Goal: Transaction & Acquisition: Purchase product/service

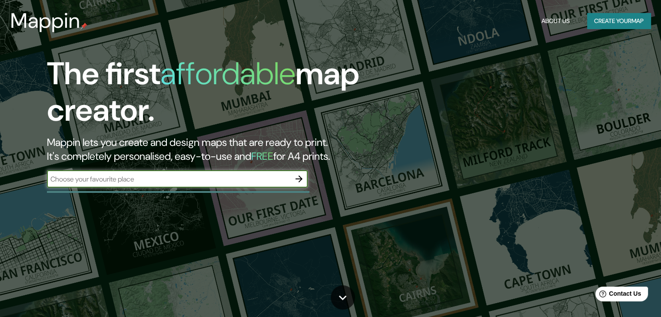
click at [205, 174] on input "text" at bounding box center [168, 179] width 243 height 10
click at [154, 179] on input "text" at bounding box center [168, 179] width 243 height 10
click at [142, 179] on input "text" at bounding box center [168, 179] width 243 height 10
click at [155, 179] on input "text" at bounding box center [168, 179] width 243 height 10
type input "torreon coahuila"
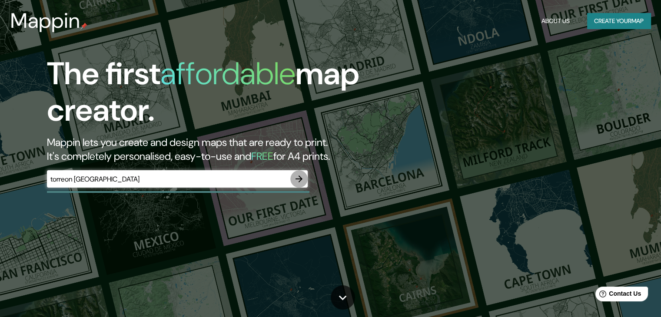
click at [299, 180] on icon "button" at bounding box center [299, 179] width 10 height 10
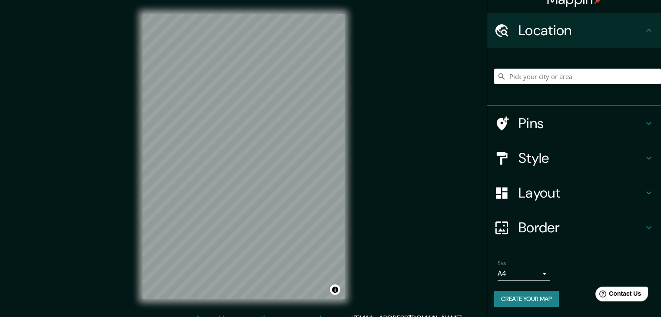
scroll to position [10, 0]
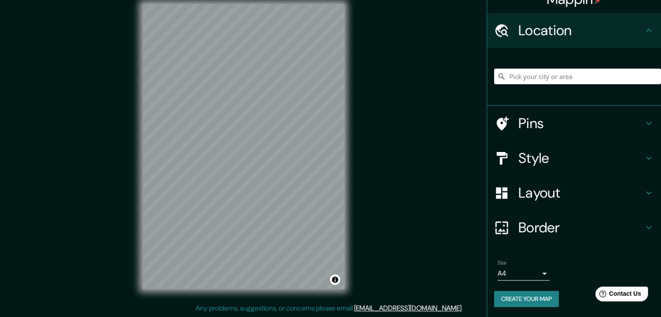
click at [533, 162] on h4 "Style" at bounding box center [580, 157] width 125 height 17
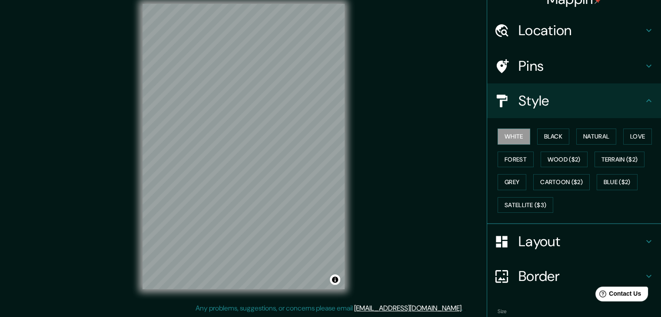
click at [548, 240] on h4 "Layout" at bounding box center [580, 241] width 125 height 17
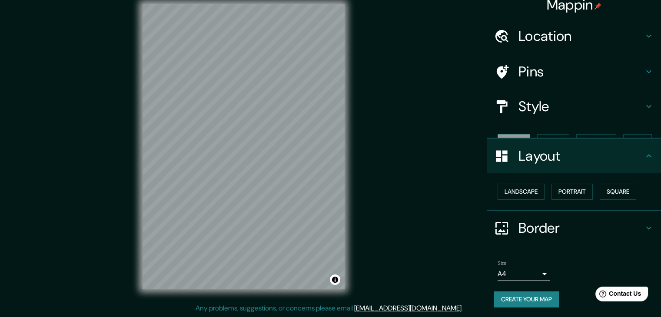
scroll to position [0, 0]
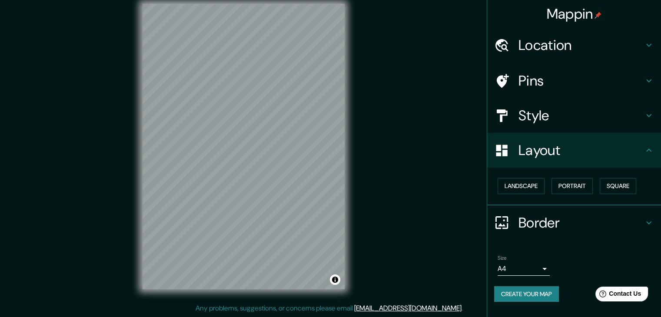
click at [568, 115] on h4 "Style" at bounding box center [580, 115] width 125 height 17
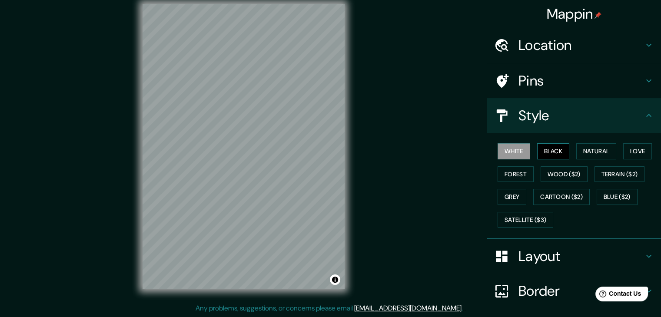
click at [542, 151] on button "Black" at bounding box center [553, 151] width 33 height 16
click at [594, 147] on button "Natural" at bounding box center [596, 151] width 40 height 16
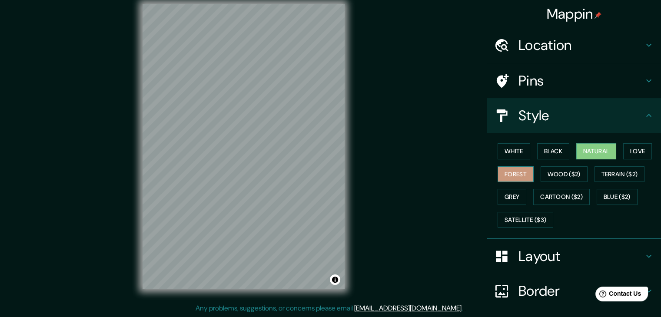
click at [516, 173] on button "Forest" at bounding box center [515, 174] width 36 height 16
click at [502, 196] on button "Grey" at bounding box center [511, 197] width 29 height 16
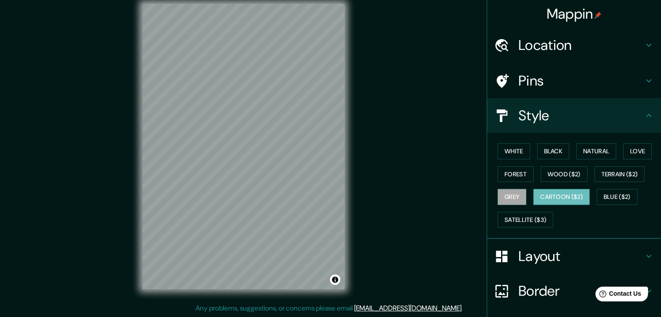
click at [568, 191] on button "Cartoon ($2)" at bounding box center [561, 197] width 56 height 16
click at [614, 197] on button "Blue ($2)" at bounding box center [616, 197] width 41 height 16
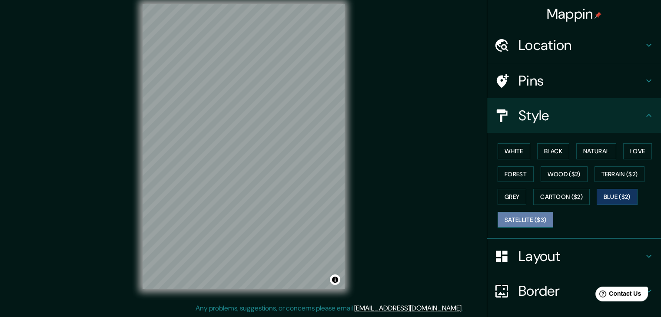
click at [508, 218] on button "Satellite ($3)" at bounding box center [525, 220] width 56 height 16
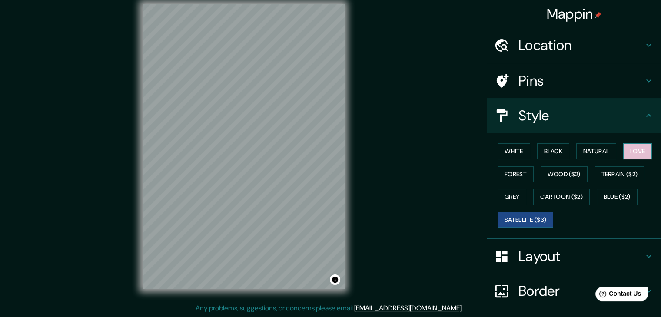
click at [636, 149] on button "Love" at bounding box center [637, 151] width 29 height 16
drag, startPoint x: 584, startPoint y: 149, endPoint x: 544, endPoint y: 183, distance: 52.1
click at [544, 183] on div "White Black Natural Love Forest Wood ($2) Terrain ($2) Grey Cartoon ($2) Blue (…" at bounding box center [577, 185] width 167 height 91
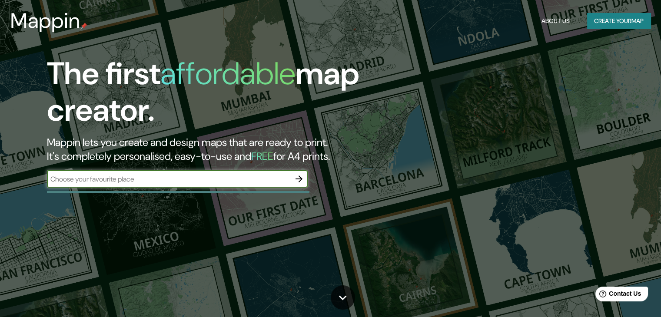
click at [104, 180] on input "text" at bounding box center [168, 179] width 243 height 10
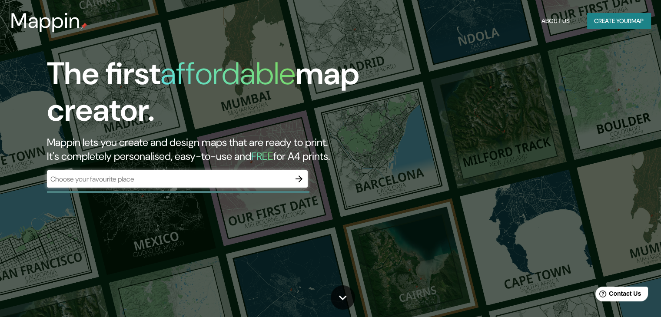
click at [101, 186] on div "​" at bounding box center [177, 178] width 261 height 17
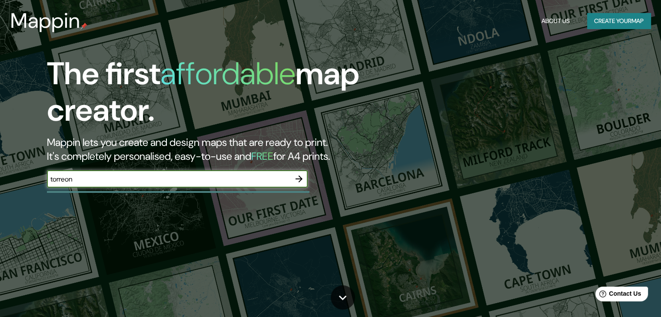
type input "torreon"
click at [202, 192] on div at bounding box center [178, 192] width 262 height 2
click at [190, 180] on input "text" at bounding box center [168, 179] width 243 height 10
click at [127, 183] on input "torreon coahuila" at bounding box center [168, 179] width 243 height 10
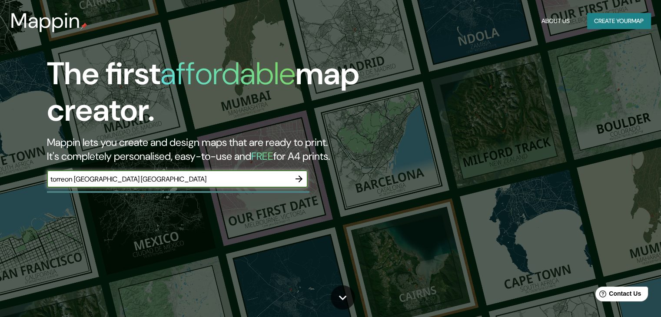
type input "torreon coahuila mexico"
click at [286, 180] on input "torreon coahuila mexico" at bounding box center [168, 179] width 243 height 10
click at [297, 181] on icon "button" at bounding box center [299, 179] width 10 height 10
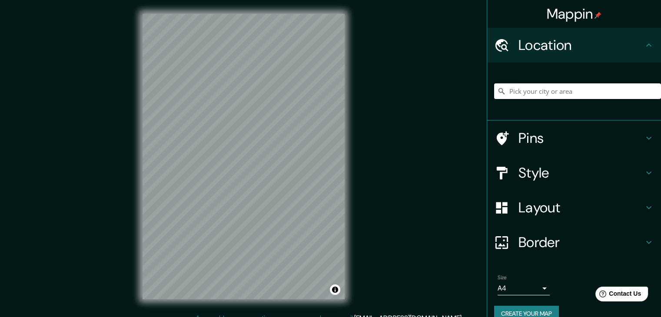
click at [554, 93] on input "Pick your city or area" at bounding box center [577, 91] width 167 height 16
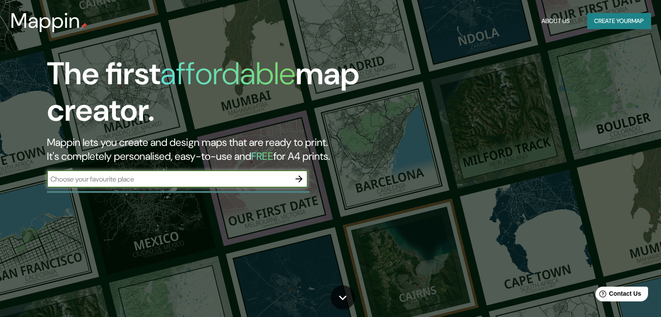
click at [604, 20] on button "Create your map" at bounding box center [618, 21] width 63 height 16
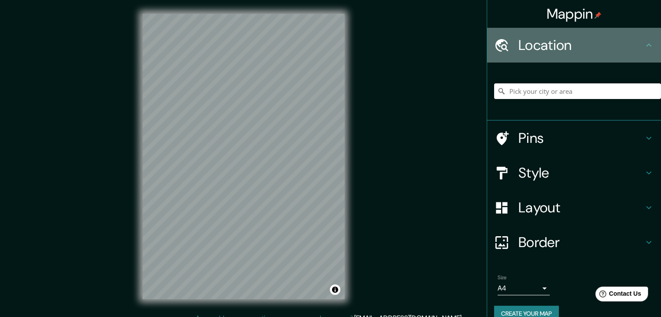
click at [631, 49] on h4 "Location" at bounding box center [580, 44] width 125 height 17
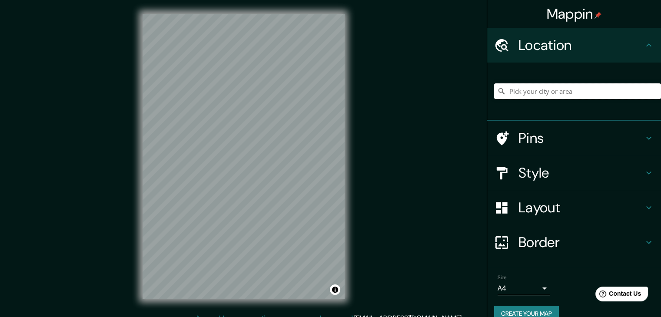
click at [545, 91] on input "Pick your city or area" at bounding box center [577, 91] width 167 height 16
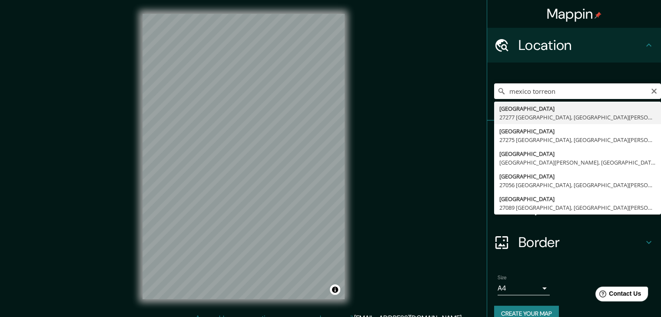
type input "[GEOGRAPHIC_DATA][PERSON_NAME], [GEOGRAPHIC_DATA]"
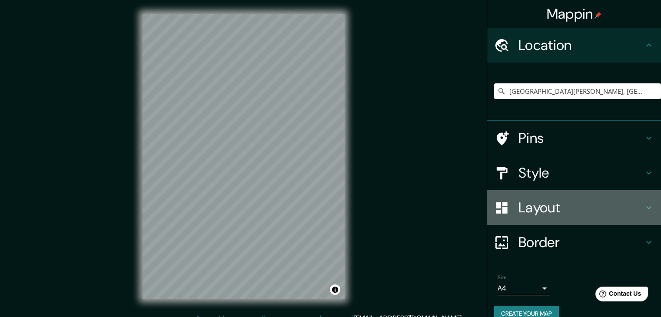
click at [577, 205] on h4 "Layout" at bounding box center [580, 207] width 125 height 17
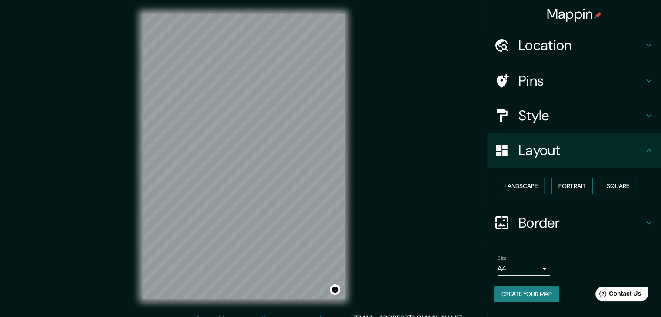
click at [582, 185] on button "Portrait" at bounding box center [571, 186] width 41 height 16
click at [513, 185] on button "Landscape" at bounding box center [520, 186] width 47 height 16
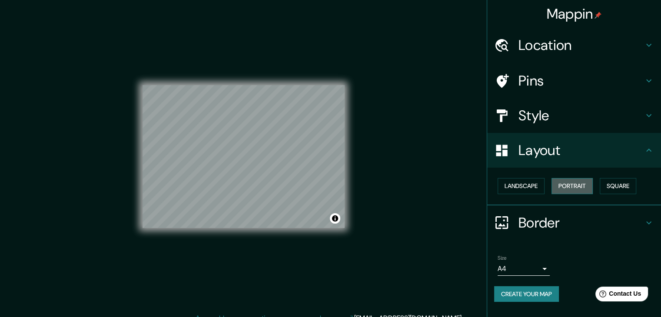
click at [565, 184] on button "Portrait" at bounding box center [571, 186] width 41 height 16
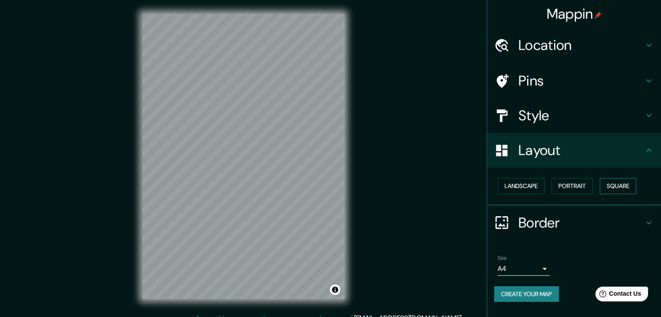
click at [619, 181] on button "Square" at bounding box center [617, 186] width 36 height 16
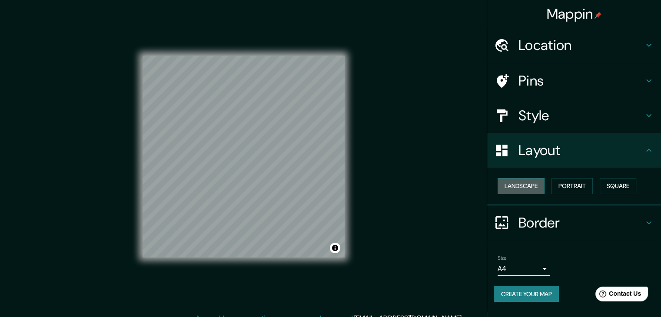
click at [527, 184] on button "Landscape" at bounding box center [520, 186] width 47 height 16
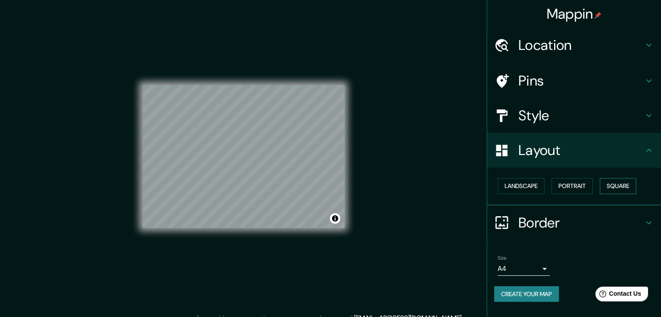
click at [612, 184] on button "Square" at bounding box center [617, 186] width 36 height 16
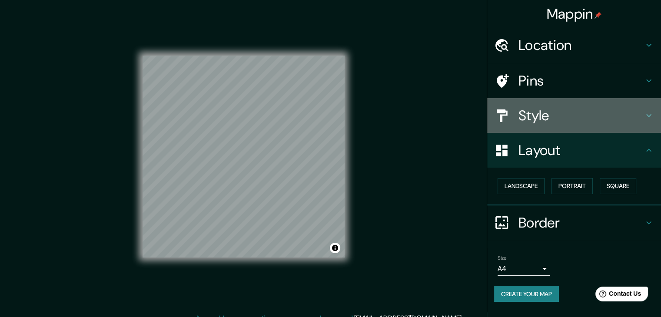
click at [592, 117] on h4 "Style" at bounding box center [580, 115] width 125 height 17
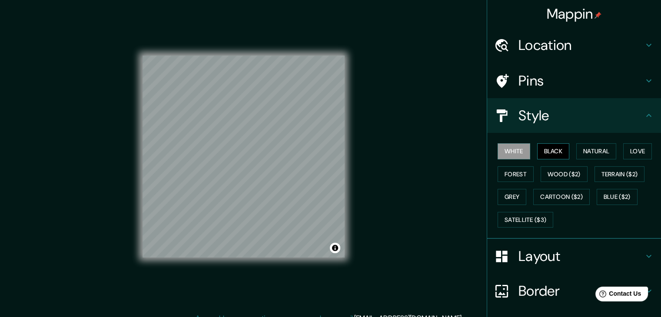
click at [540, 152] on button "Black" at bounding box center [553, 151] width 33 height 16
click at [589, 150] on button "Natural" at bounding box center [596, 151] width 40 height 16
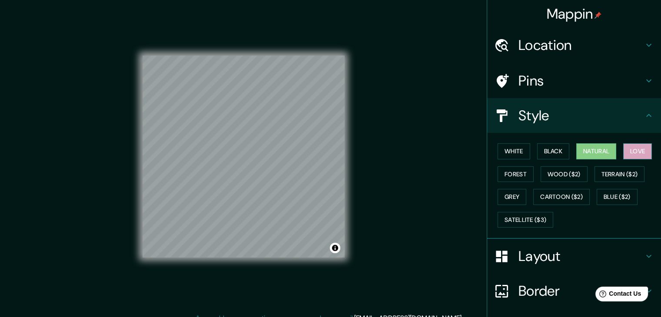
click at [627, 150] on button "Love" at bounding box center [637, 151] width 29 height 16
click at [515, 174] on button "Forest" at bounding box center [515, 174] width 36 height 16
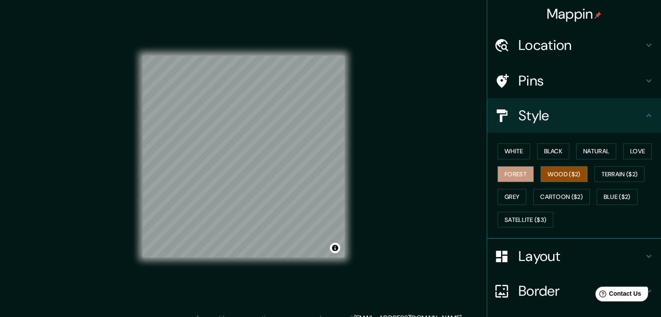
click at [546, 175] on button "Wood ($2)" at bounding box center [563, 174] width 47 height 16
click at [605, 173] on button "Terrain ($2)" at bounding box center [619, 174] width 50 height 16
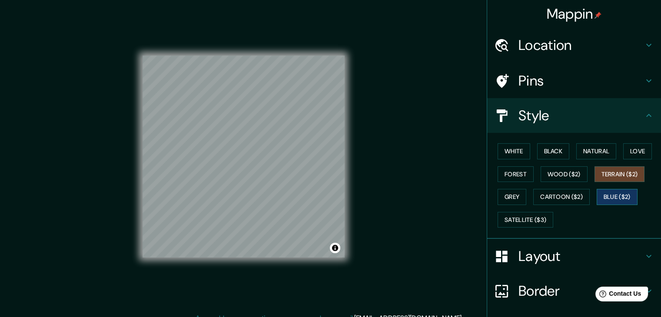
click at [600, 193] on button "Blue ($2)" at bounding box center [616, 197] width 41 height 16
click at [551, 196] on button "Cartoon ($2)" at bounding box center [561, 197] width 56 height 16
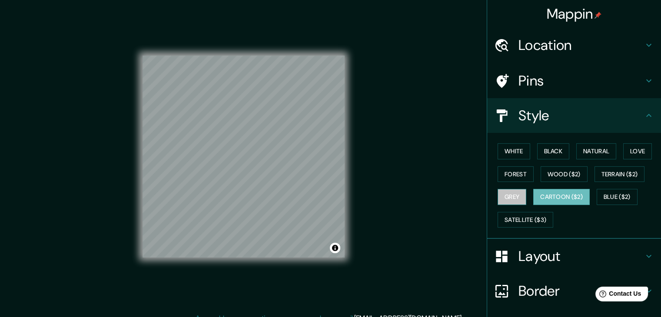
click at [502, 198] on button "Grey" at bounding box center [511, 197] width 29 height 16
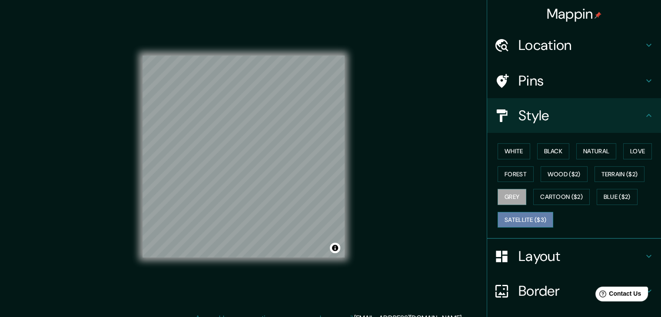
click at [506, 220] on button "Satellite ($3)" at bounding box center [525, 220] width 56 height 16
click at [608, 175] on button "Terrain ($2)" at bounding box center [619, 174] width 50 height 16
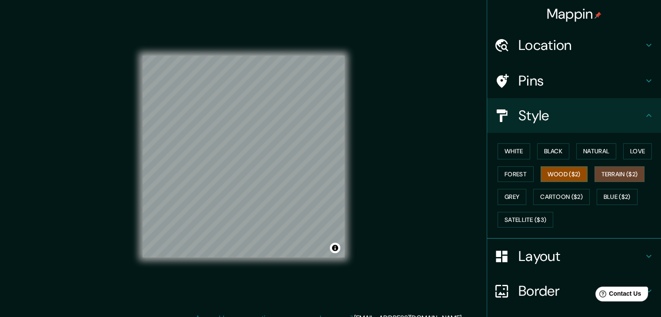
click at [556, 173] on button "Wood ($2)" at bounding box center [563, 174] width 47 height 16
click at [635, 146] on button "Love" at bounding box center [637, 151] width 29 height 16
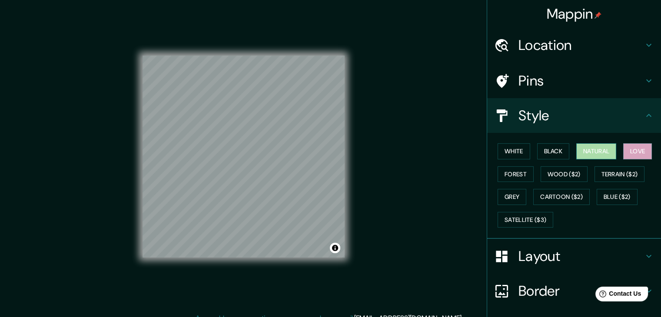
click at [597, 150] on button "Natural" at bounding box center [596, 151] width 40 height 16
click at [537, 153] on button "Black" at bounding box center [553, 151] width 33 height 16
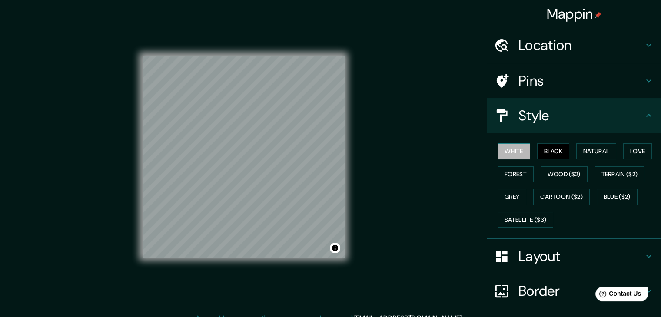
click at [498, 150] on button "White" at bounding box center [513, 151] width 33 height 16
click at [505, 172] on button "Forest" at bounding box center [515, 174] width 36 height 16
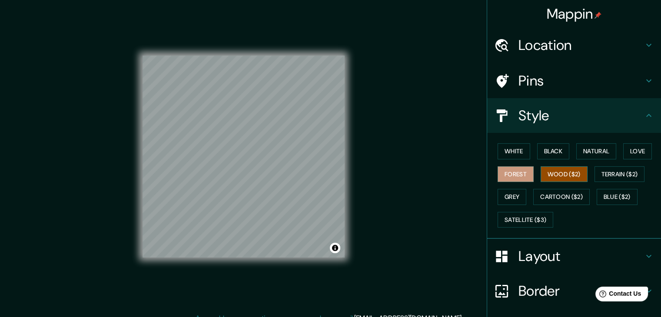
click at [559, 170] on button "Wood ($2)" at bounding box center [563, 174] width 47 height 16
click at [602, 175] on button "Terrain ($2)" at bounding box center [619, 174] width 50 height 16
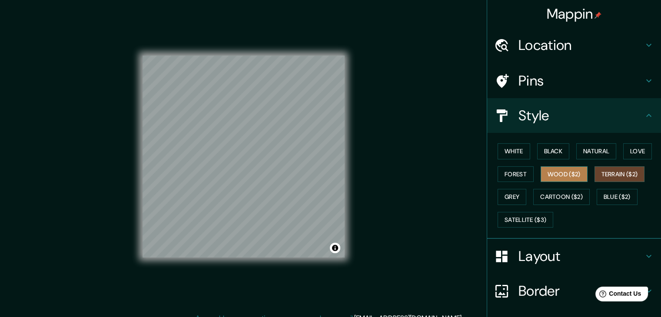
click at [563, 175] on button "Wood ($2)" at bounding box center [563, 174] width 47 height 16
click at [621, 174] on button "Terrain ($2)" at bounding box center [619, 174] width 50 height 16
click at [514, 173] on button "Forest" at bounding box center [515, 174] width 36 height 16
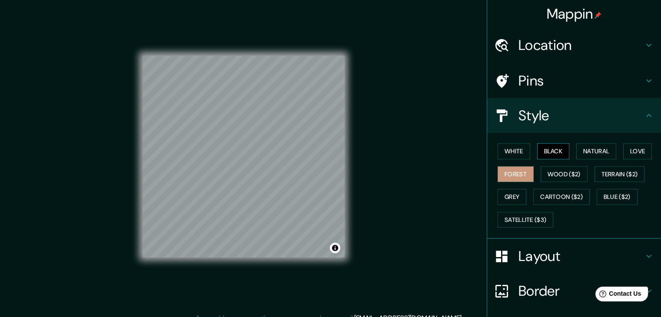
click at [542, 151] on button "Black" at bounding box center [553, 151] width 33 height 16
click at [584, 150] on button "Natural" at bounding box center [596, 151] width 40 height 16
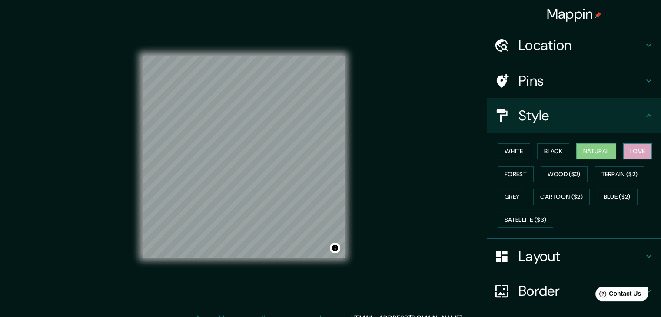
click at [629, 146] on button "Love" at bounding box center [637, 151] width 29 height 16
click at [556, 165] on div "White Black Natural Love Forest Wood ($2) Terrain ($2) Grey Cartoon ($2) Blue (…" at bounding box center [577, 185] width 167 height 91
click at [559, 169] on button "Wood ($2)" at bounding box center [563, 174] width 47 height 16
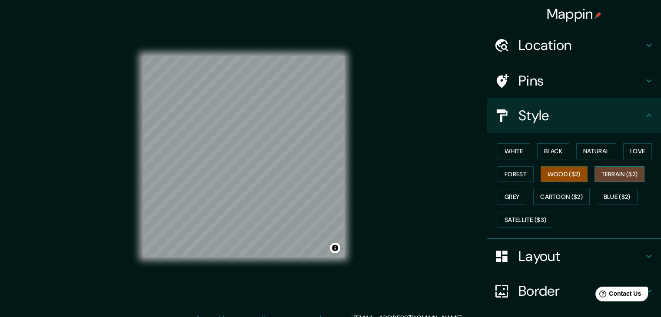
click at [608, 169] on button "Terrain ($2)" at bounding box center [619, 174] width 50 height 16
click at [610, 193] on button "Blue ($2)" at bounding box center [616, 197] width 41 height 16
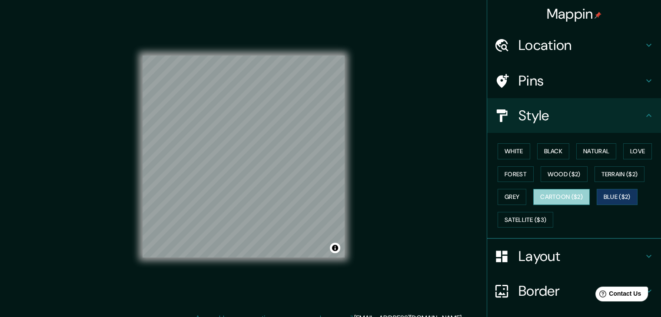
click at [558, 194] on button "Cartoon ($2)" at bounding box center [561, 197] width 56 height 16
click at [508, 195] on button "Grey" at bounding box center [511, 197] width 29 height 16
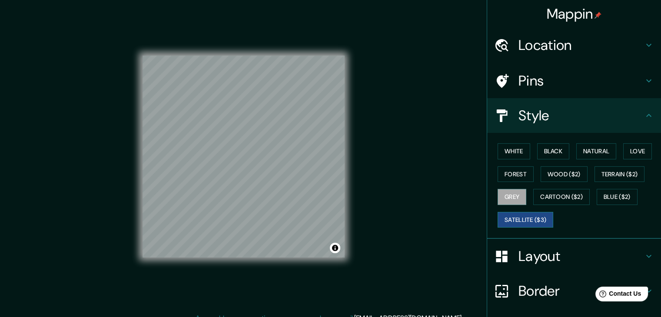
click at [511, 218] on button "Satellite ($3)" at bounding box center [525, 220] width 56 height 16
click at [617, 197] on button "Blue ($2)" at bounding box center [616, 197] width 41 height 16
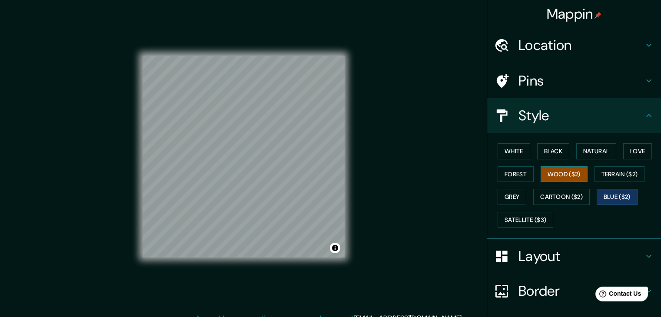
click at [551, 174] on button "Wood ($2)" at bounding box center [563, 174] width 47 height 16
click at [613, 195] on button "Blue ($2)" at bounding box center [616, 197] width 41 height 16
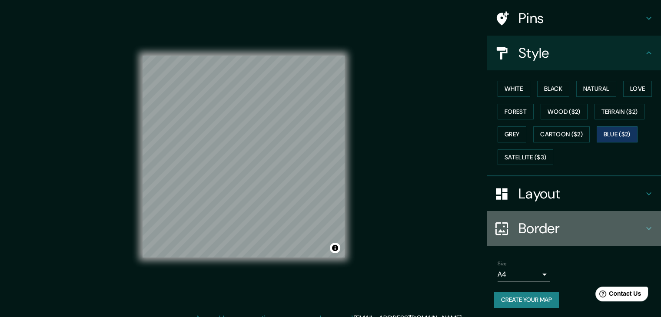
click at [591, 222] on h4 "Border" at bounding box center [580, 228] width 125 height 17
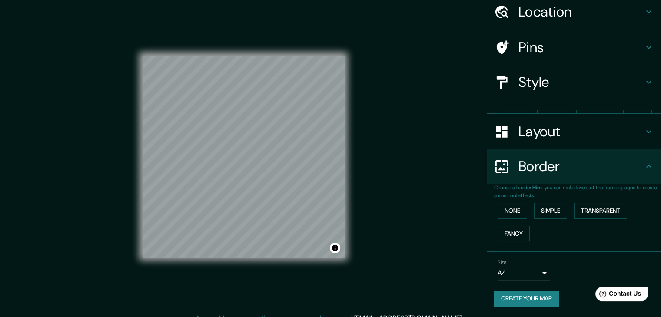
scroll to position [18, 0]
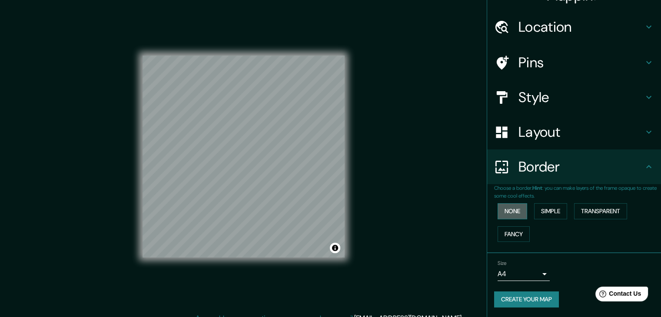
click at [503, 211] on button "None" at bounding box center [512, 211] width 30 height 16
click at [546, 212] on button "Simple" at bounding box center [550, 211] width 33 height 16
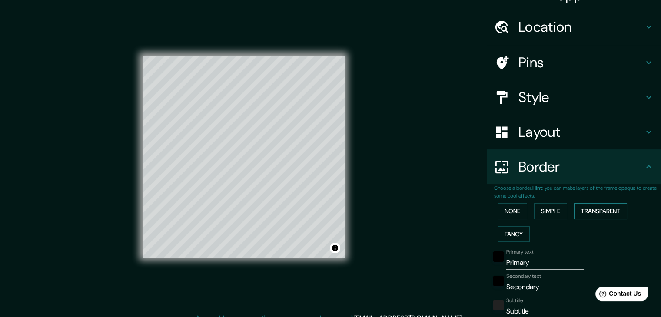
click at [611, 212] on button "Transparent" at bounding box center [600, 211] width 53 height 16
click at [508, 231] on button "Fancy" at bounding box center [513, 234] width 32 height 16
click at [555, 209] on button "Simple" at bounding box center [550, 211] width 33 height 16
click at [602, 209] on button "Transparent" at bounding box center [600, 211] width 53 height 16
click at [509, 230] on button "Fancy" at bounding box center [513, 234] width 32 height 16
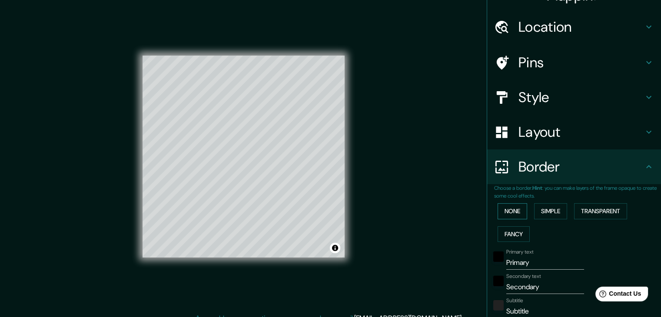
click at [502, 206] on button "None" at bounding box center [512, 211] width 30 height 16
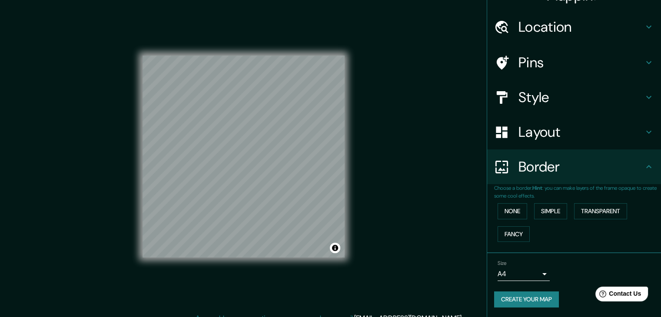
scroll to position [10, 0]
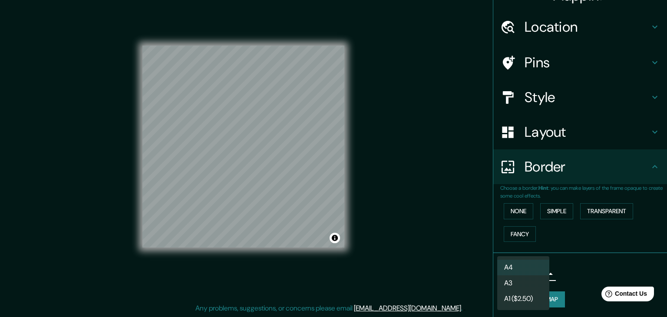
click at [538, 275] on body "Mappin Location [GEOGRAPHIC_DATA] [GEOGRAPHIC_DATA], [GEOGRAPHIC_DATA][PERSON_N…" at bounding box center [333, 148] width 667 height 317
click at [577, 274] on div at bounding box center [333, 158] width 667 height 317
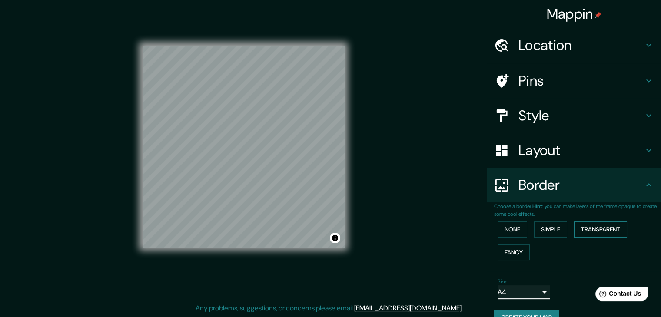
scroll to position [0, 0]
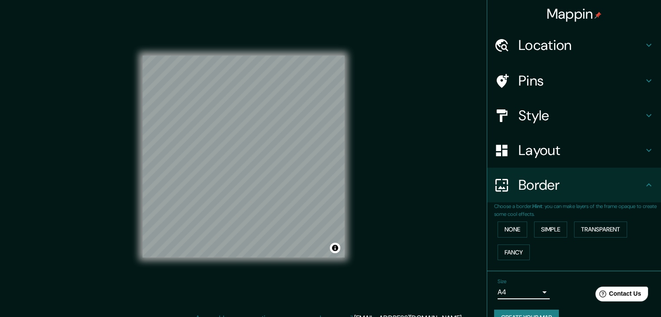
click at [564, 79] on h4 "Pins" at bounding box center [580, 80] width 125 height 17
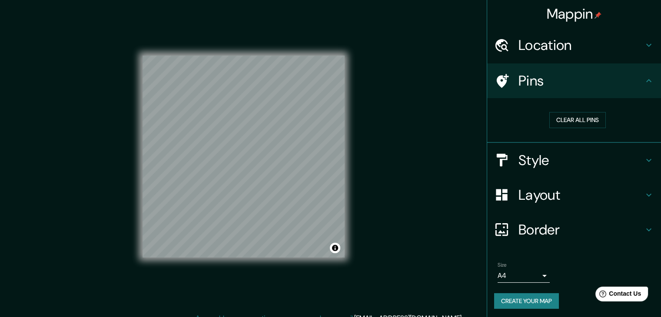
click at [575, 47] on h4 "Location" at bounding box center [580, 44] width 125 height 17
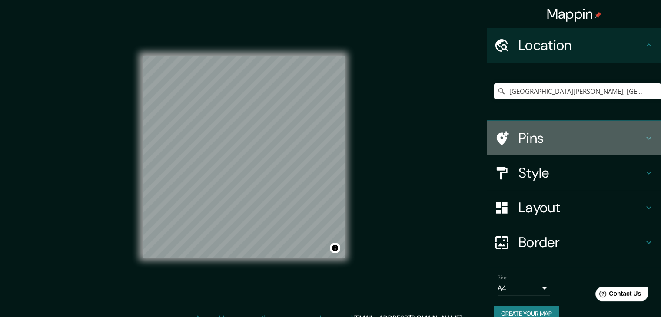
click at [553, 131] on h4 "Pins" at bounding box center [580, 137] width 125 height 17
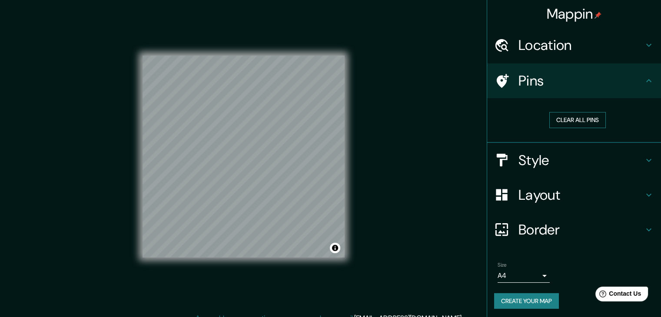
click at [569, 119] on button "Clear all pins" at bounding box center [577, 120] width 56 height 16
click at [561, 121] on button "Clear all pins" at bounding box center [577, 120] width 56 height 16
drag, startPoint x: 516, startPoint y: 86, endPoint x: 665, endPoint y: 61, distance: 151.8
click at [446, 148] on div "Mappin Location [GEOGRAPHIC_DATA] [GEOGRAPHIC_DATA], [GEOGRAPHIC_DATA][PERSON_N…" at bounding box center [330, 163] width 661 height 327
click at [577, 123] on button "Clear all pins" at bounding box center [577, 120] width 56 height 16
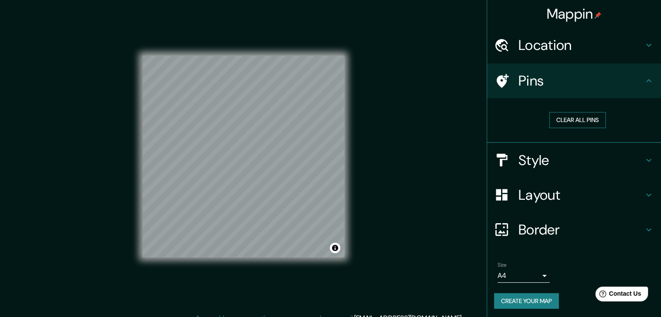
click at [577, 120] on button "Clear all pins" at bounding box center [577, 120] width 56 height 16
click at [566, 116] on button "Clear all pins" at bounding box center [577, 120] width 56 height 16
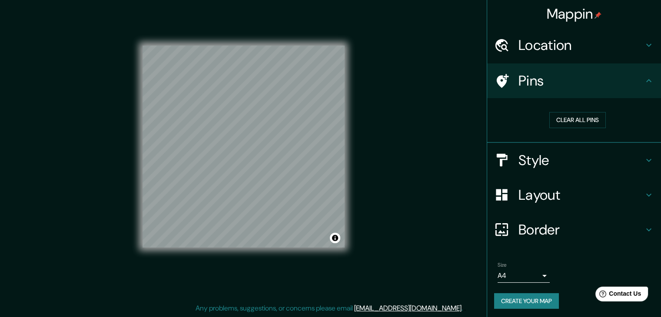
scroll to position [2, 0]
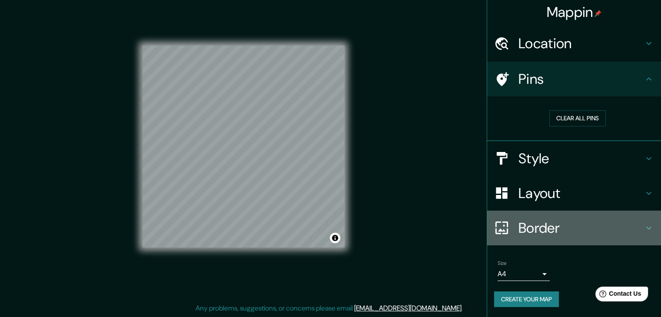
click at [545, 227] on h4 "Border" at bounding box center [580, 227] width 125 height 17
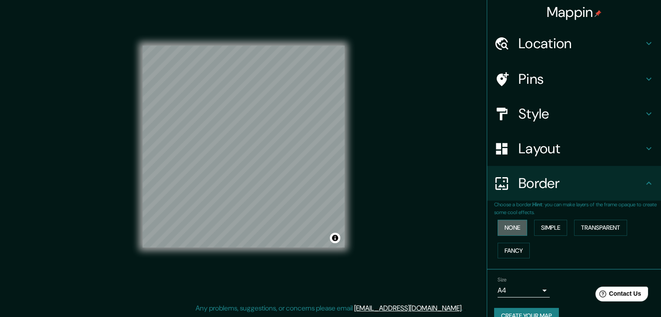
click at [509, 230] on button "None" at bounding box center [512, 228] width 30 height 16
click at [536, 227] on button "Simple" at bounding box center [550, 228] width 33 height 16
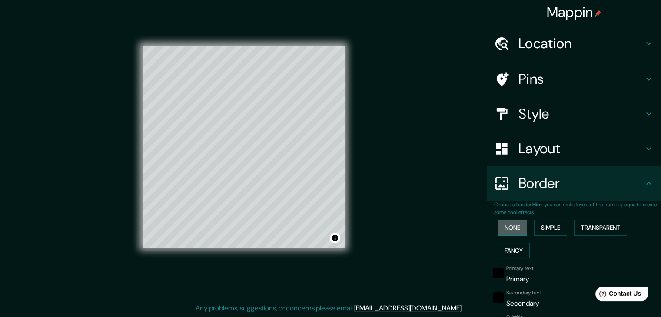
click at [509, 227] on button "None" at bounding box center [512, 228] width 30 height 16
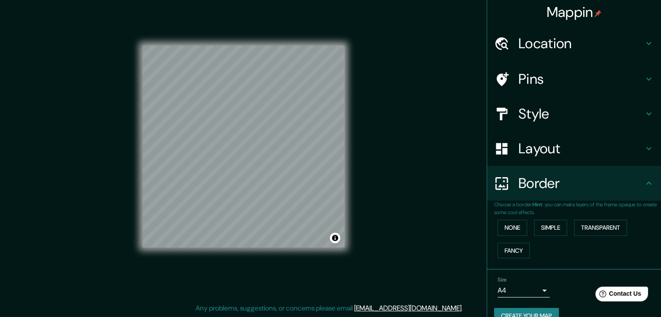
scroll to position [0, 0]
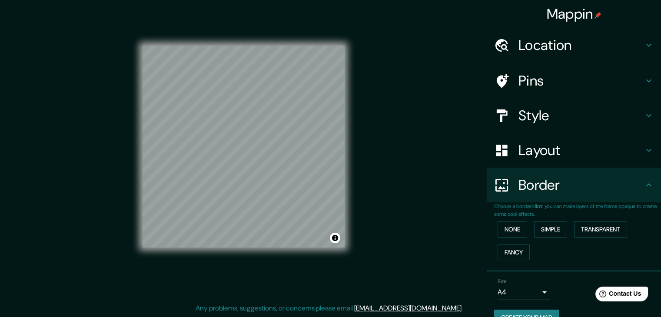
click at [565, 155] on h4 "Layout" at bounding box center [580, 150] width 125 height 17
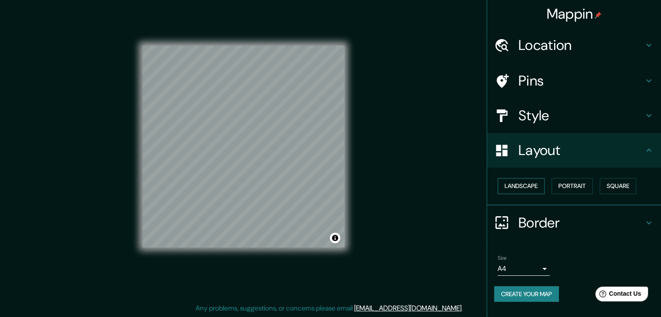
click at [539, 184] on button "Landscape" at bounding box center [520, 186] width 47 height 16
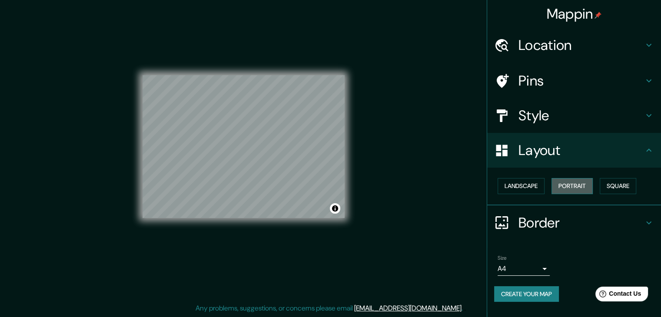
click at [569, 181] on button "Portrait" at bounding box center [571, 186] width 41 height 16
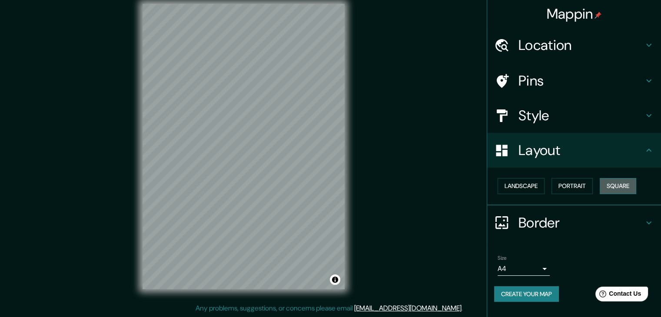
click at [603, 182] on button "Square" at bounding box center [617, 186] width 36 height 16
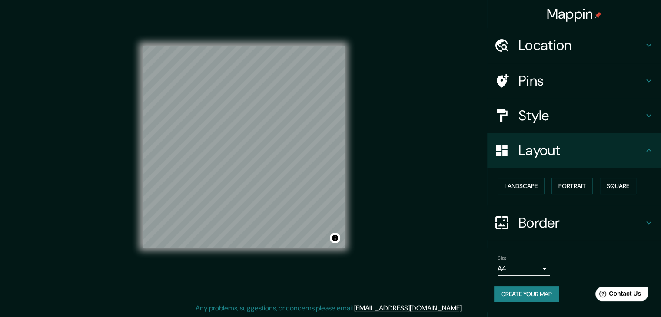
click at [555, 119] on h4 "Style" at bounding box center [580, 115] width 125 height 17
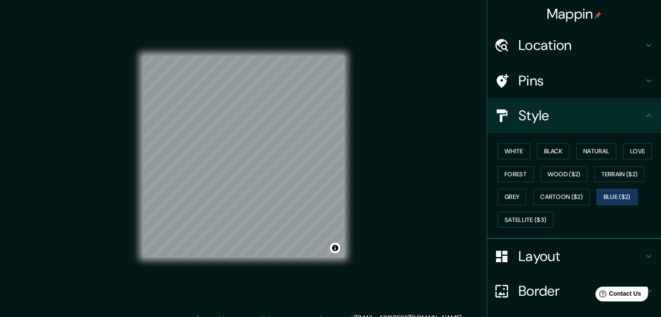
click at [567, 83] on h4 "Pins" at bounding box center [580, 80] width 125 height 17
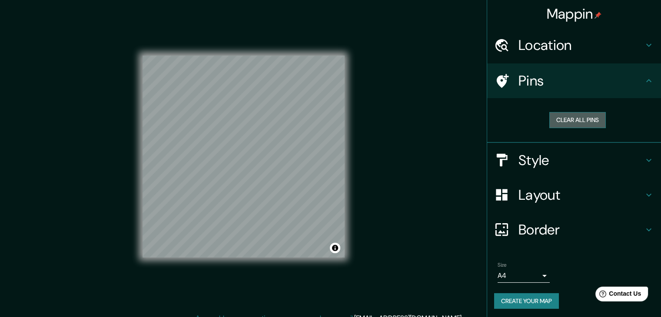
click at [557, 124] on button "Clear all pins" at bounding box center [577, 120] width 56 height 16
click at [592, 54] on div "Location" at bounding box center [574, 45] width 174 height 35
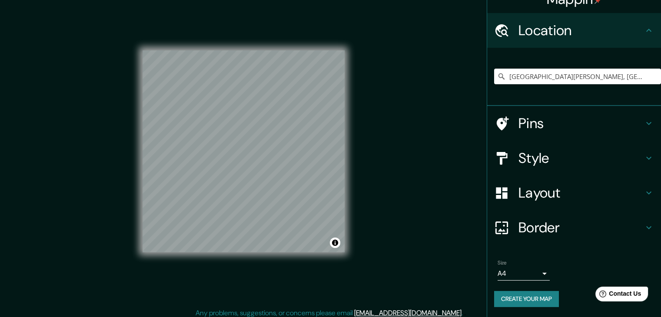
scroll to position [10, 0]
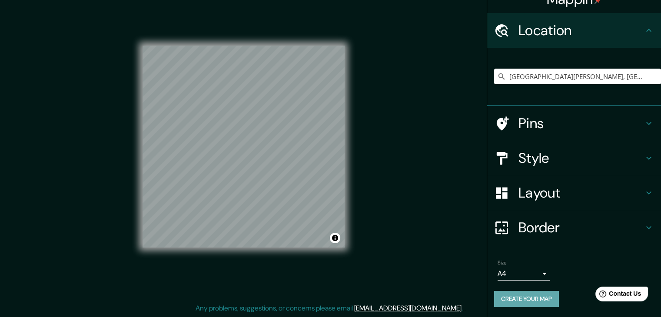
click at [522, 301] on button "Create your map" at bounding box center [526, 299] width 65 height 16
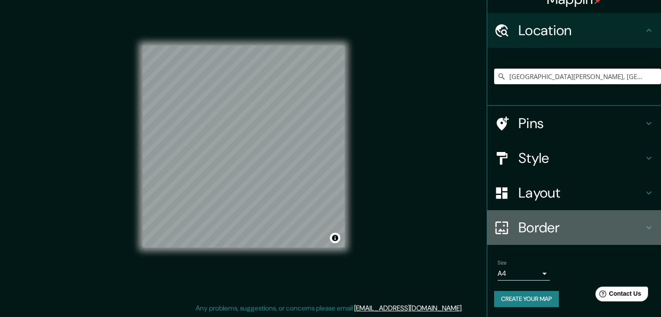
click at [573, 243] on div "Border" at bounding box center [574, 227] width 174 height 35
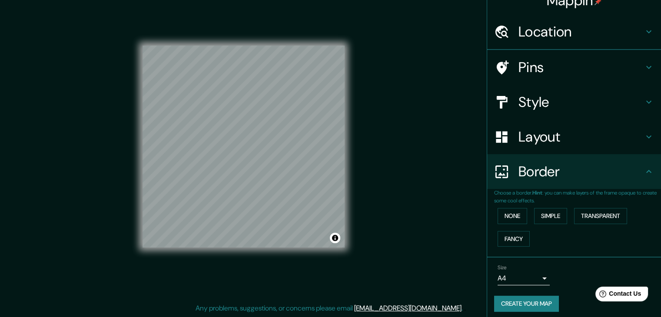
scroll to position [15, 0]
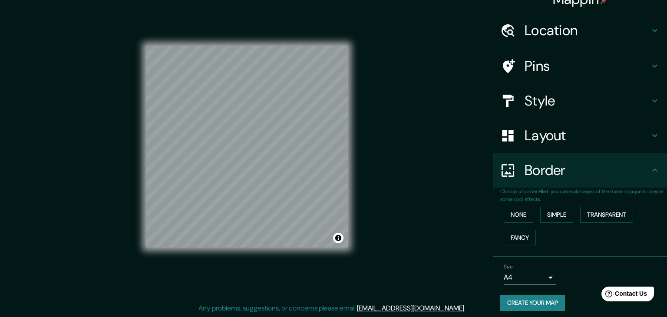
click at [537, 276] on body "Mappin Location [GEOGRAPHIC_DATA] [GEOGRAPHIC_DATA], [GEOGRAPHIC_DATA][PERSON_N…" at bounding box center [333, 148] width 667 height 317
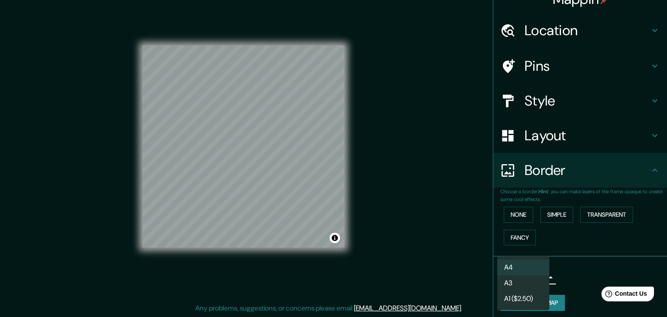
click at [569, 279] on div at bounding box center [333, 158] width 667 height 317
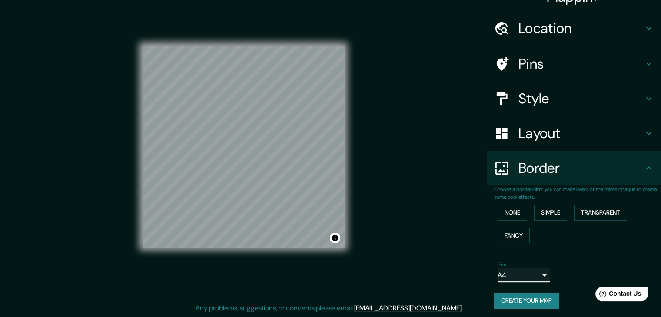
scroll to position [18, 0]
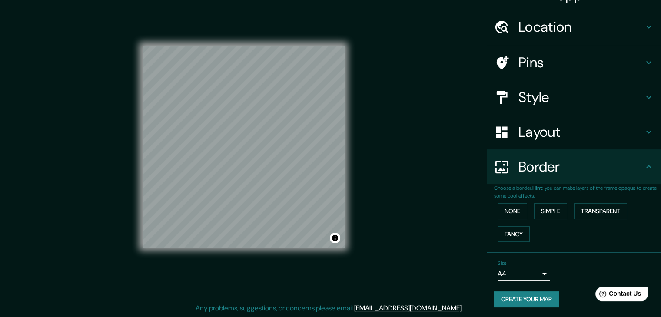
click at [531, 299] on button "Create your map" at bounding box center [526, 299] width 65 height 16
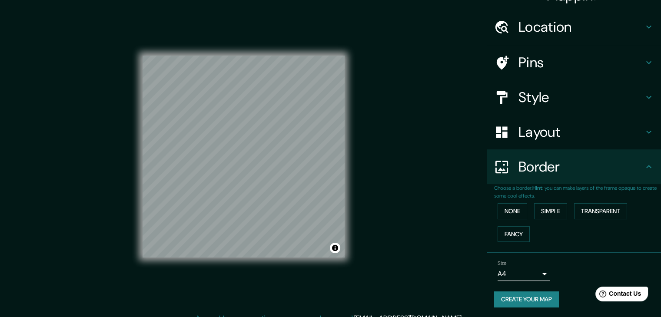
scroll to position [10, 0]
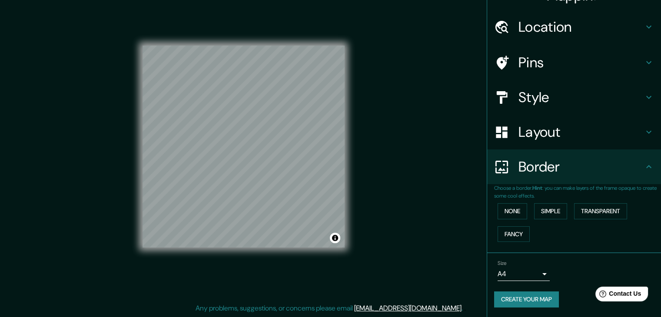
click at [504, 298] on button "Create your map" at bounding box center [526, 299] width 65 height 16
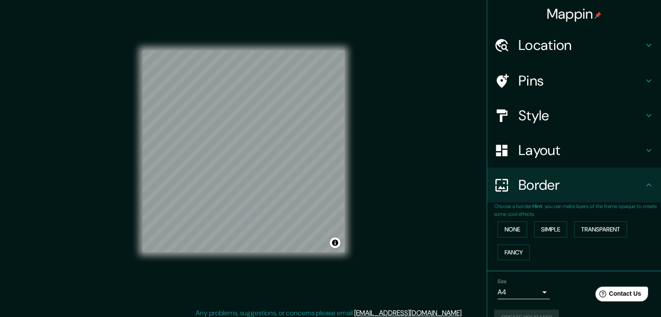
scroll to position [0, 0]
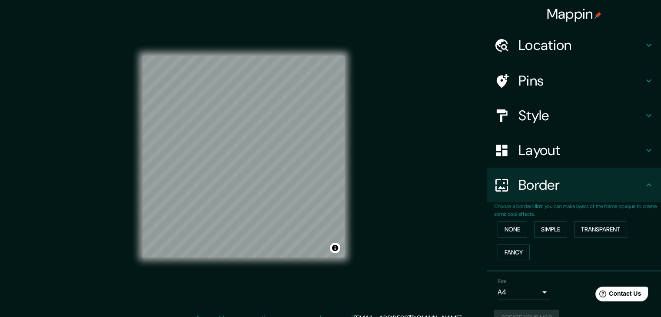
click at [433, 126] on div "Mappin Location [GEOGRAPHIC_DATA] [GEOGRAPHIC_DATA], [GEOGRAPHIC_DATA][PERSON_N…" at bounding box center [330, 163] width 661 height 327
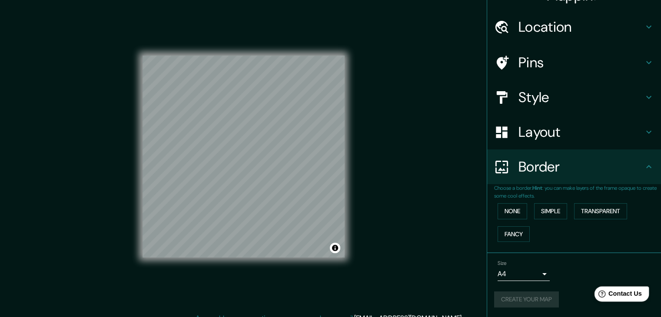
scroll to position [10, 0]
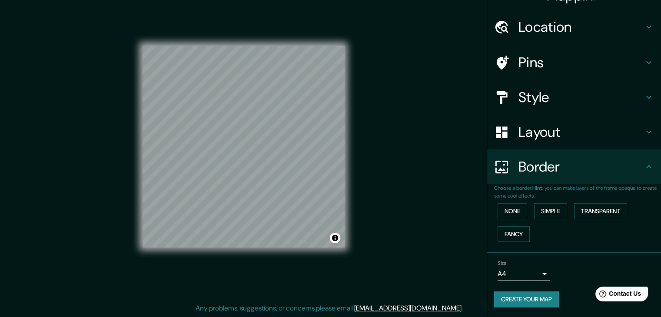
click at [412, 304] on link "[EMAIL_ADDRESS][DOMAIN_NAME]" at bounding box center [407, 308] width 107 height 9
click at [426, 308] on link "[EMAIL_ADDRESS][DOMAIN_NAME]" at bounding box center [407, 308] width 107 height 9
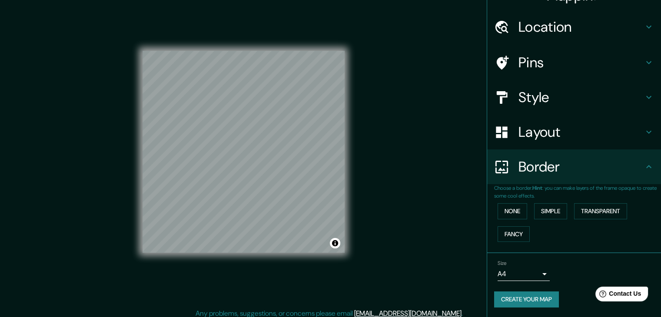
scroll to position [0, 0]
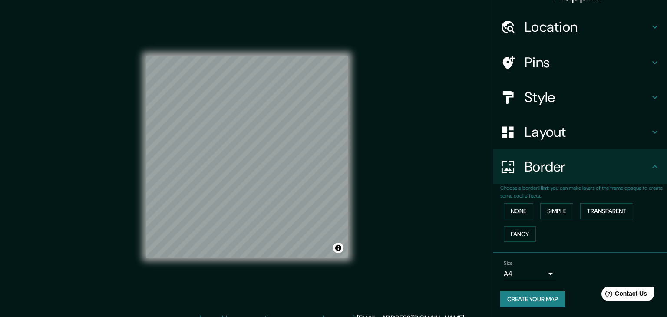
click at [539, 271] on body "Mappin Location [GEOGRAPHIC_DATA] [GEOGRAPHIC_DATA], [GEOGRAPHIC_DATA][PERSON_N…" at bounding box center [333, 158] width 667 height 317
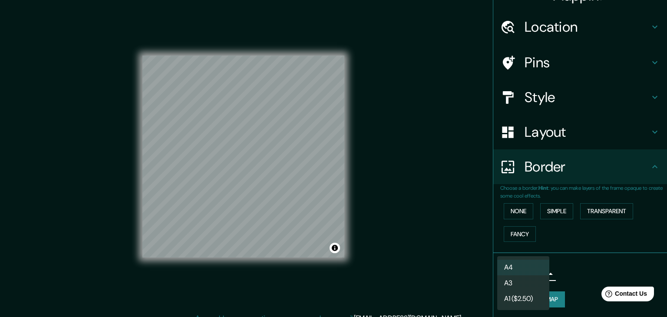
click at [529, 284] on li "A3" at bounding box center [523, 283] width 52 height 16
type input "a4"
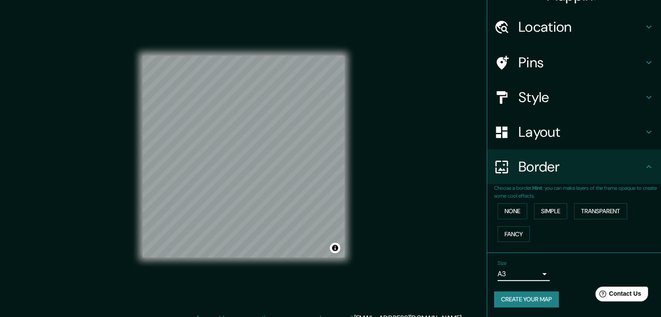
click at [528, 298] on button "Create your map" at bounding box center [526, 299] width 65 height 16
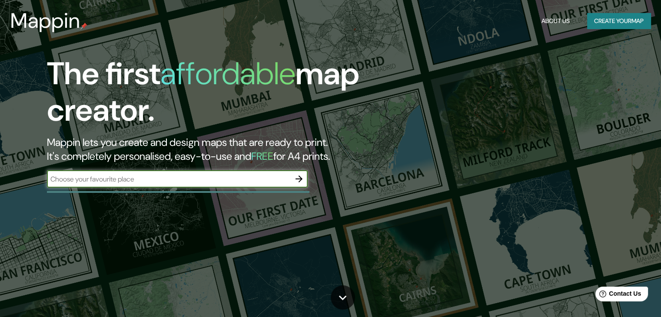
click at [133, 180] on input "text" at bounding box center [168, 179] width 243 height 10
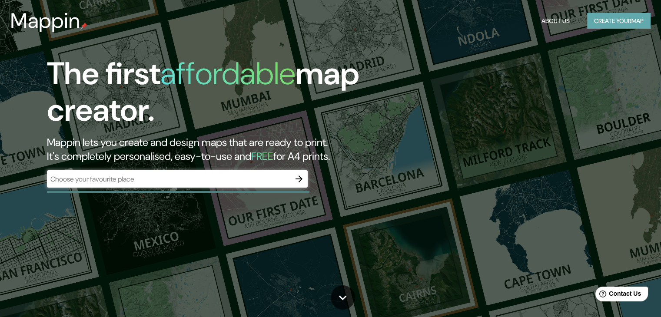
click at [605, 20] on button "Create your map" at bounding box center [618, 21] width 63 height 16
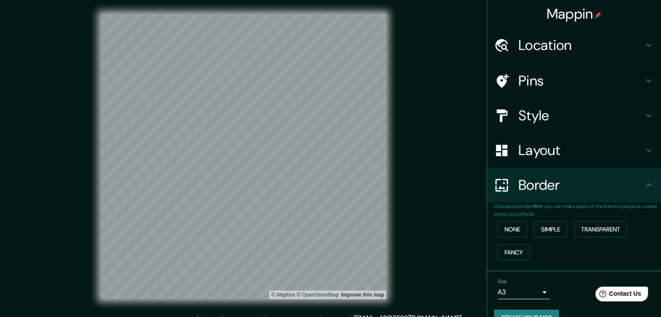
click at [553, 45] on h4 "Location" at bounding box center [580, 44] width 125 height 17
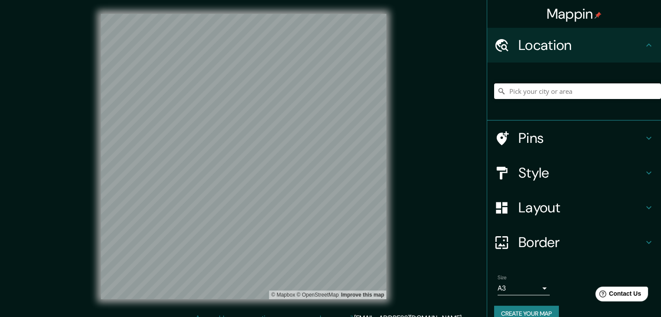
click at [535, 98] on input "Pick your city or area" at bounding box center [577, 91] width 167 height 16
click at [532, 95] on input "Pick your city or area" at bounding box center [577, 91] width 167 height 16
type input "t"
click at [522, 92] on input "Pick your city or area" at bounding box center [577, 91] width 167 height 16
